Goal: Task Accomplishment & Management: Manage account settings

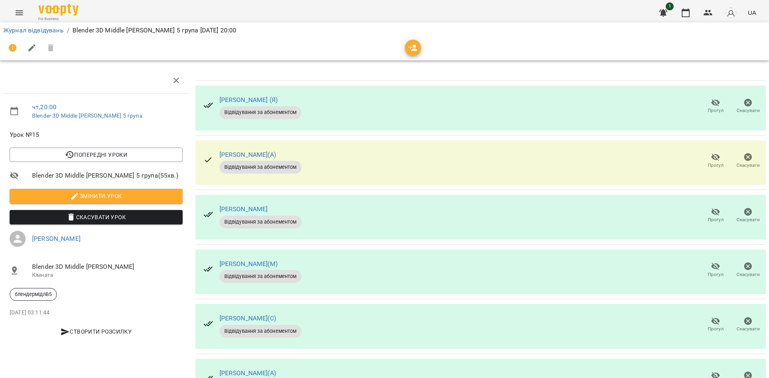
scroll to position [40, 0]
click at [699, 205] on button "Прогул" at bounding box center [715, 216] width 32 height 22
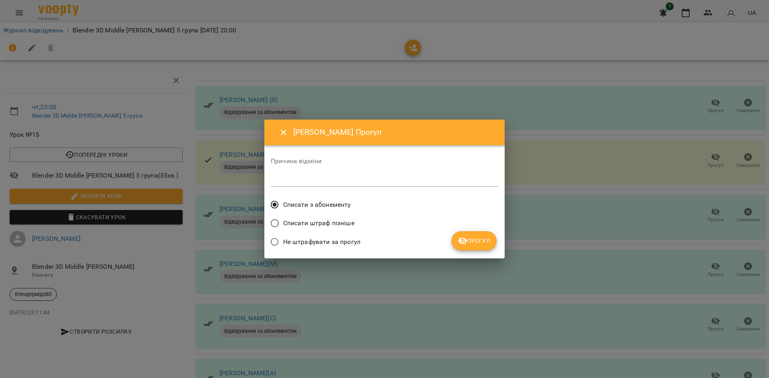
drag, startPoint x: 479, startPoint y: 242, endPoint x: 480, endPoint y: 237, distance: 5.3
click at [478, 242] on span "Прогул" at bounding box center [474, 241] width 32 height 10
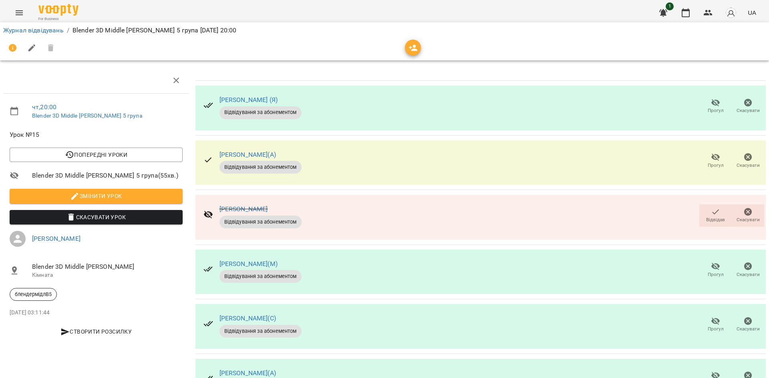
scroll to position [225, 0]
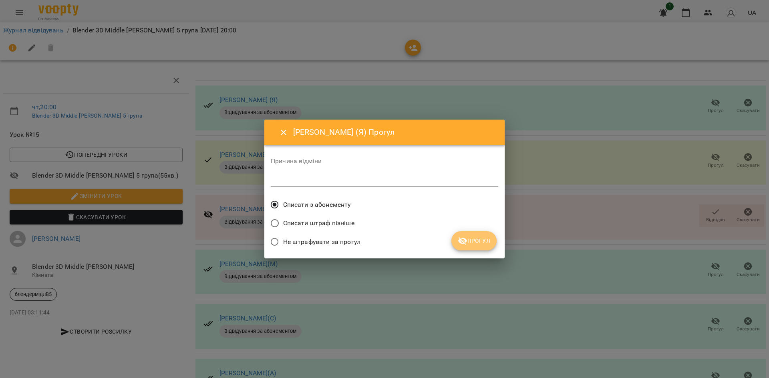
click at [483, 234] on button "Прогул" at bounding box center [473, 240] width 45 height 19
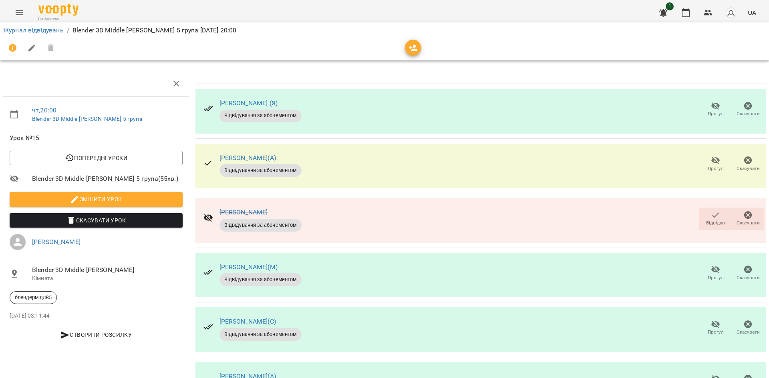
click at [319, 112] on div "[PERSON_NAME] (Я) Відвідування за абонементом Прогул Скасувати" at bounding box center [480, 111] width 570 height 45
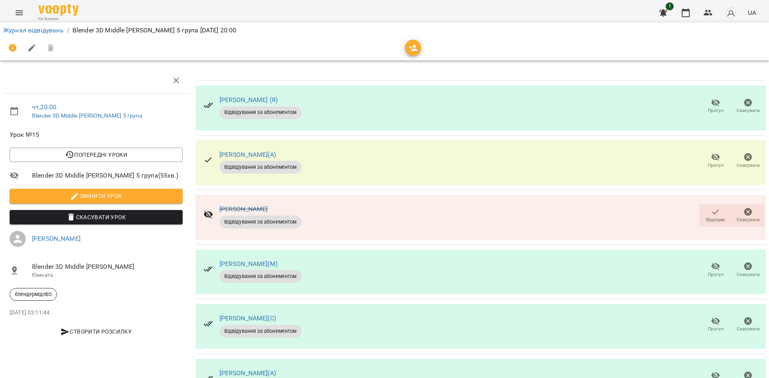
scroll to position [265, 0]
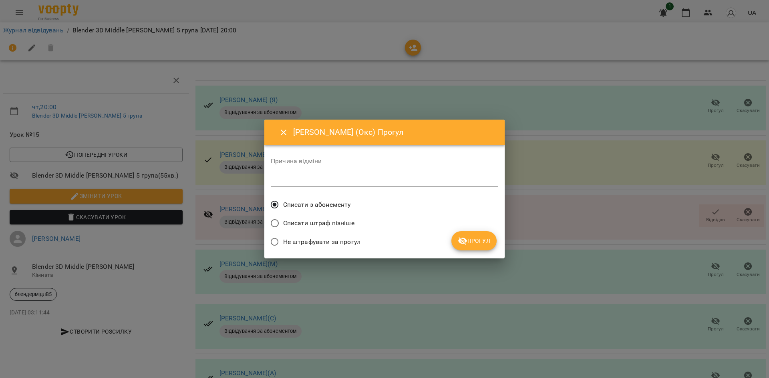
click at [325, 204] on span "Списати з абонементу" at bounding box center [317, 205] width 68 height 10
click at [471, 231] on div "Списати штраф пізніше" at bounding box center [384, 224] width 227 height 19
click at [465, 241] on icon "submit" at bounding box center [462, 241] width 9 height 8
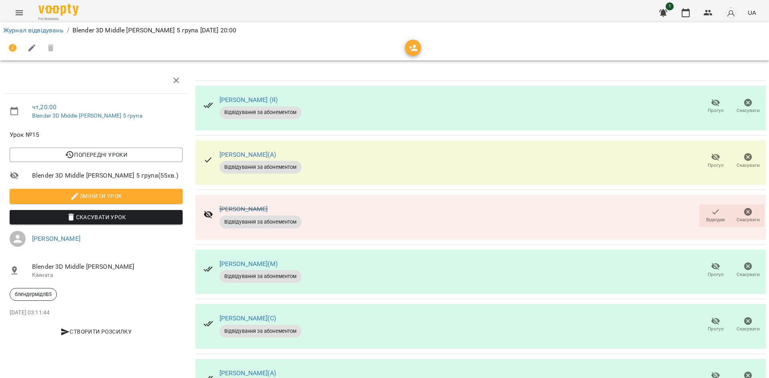
scroll to position [0, 0]
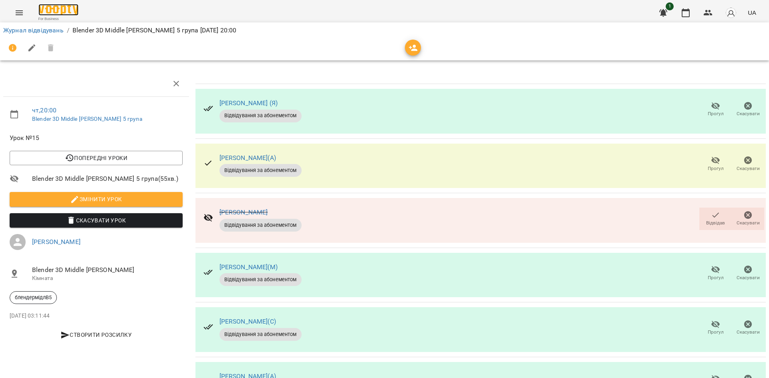
click at [45, 14] on img at bounding box center [58, 10] width 40 height 12
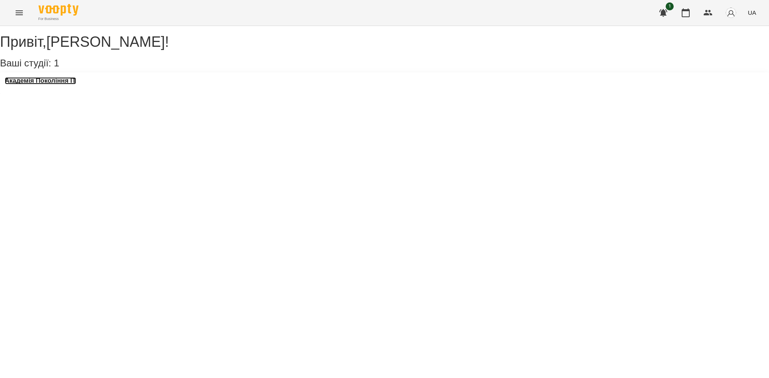
click at [60, 84] on h3 "Академія Покоління ІТ" at bounding box center [40, 80] width 71 height 7
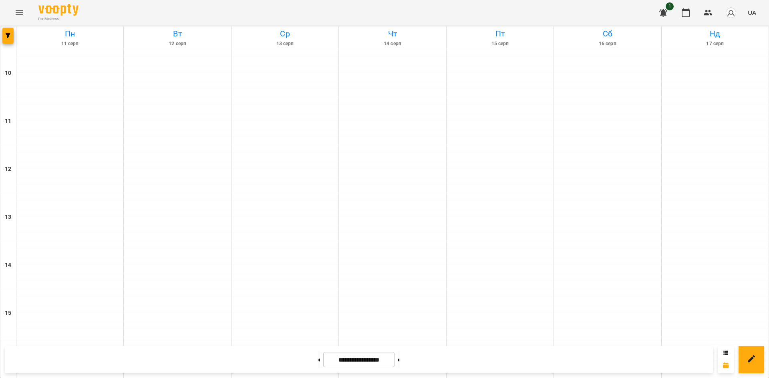
scroll to position [320, 0]
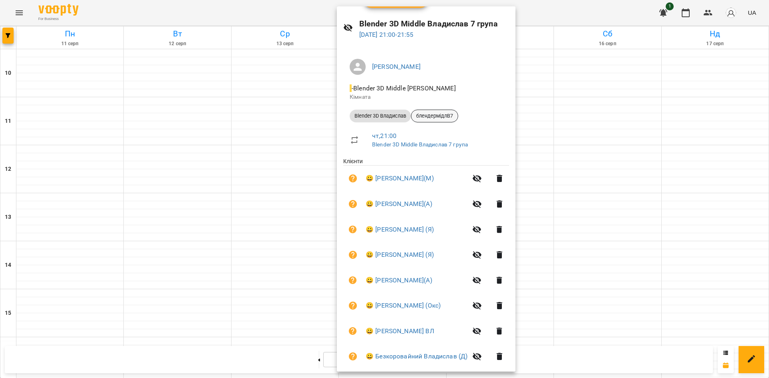
scroll to position [0, 0]
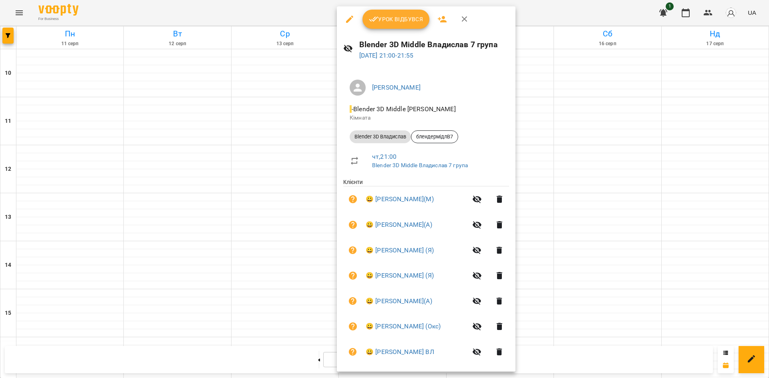
click at [627, 151] on div at bounding box center [384, 189] width 769 height 378
